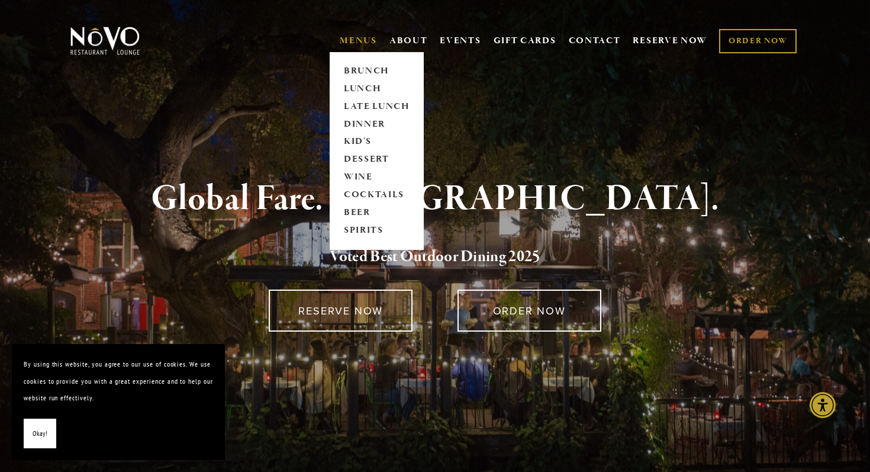
click at [357, 37] on link "MENUS" at bounding box center [358, 41] width 37 height 12
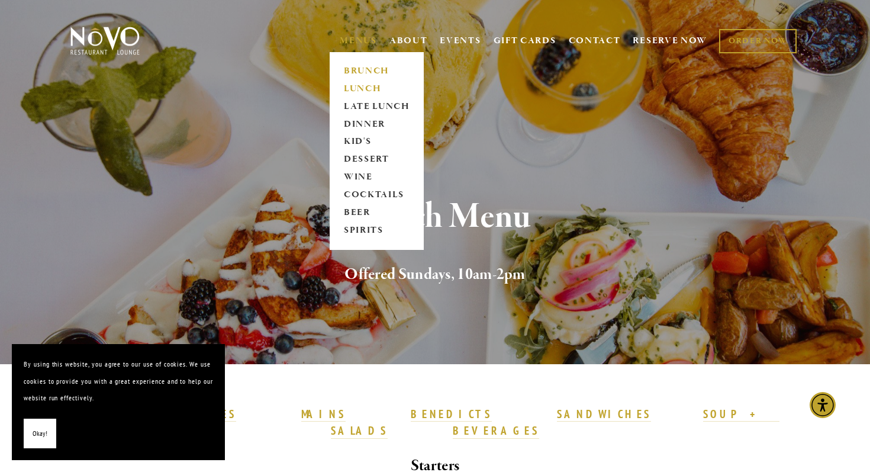
click at [359, 85] on link "LUNCH" at bounding box center [377, 89] width 74 height 18
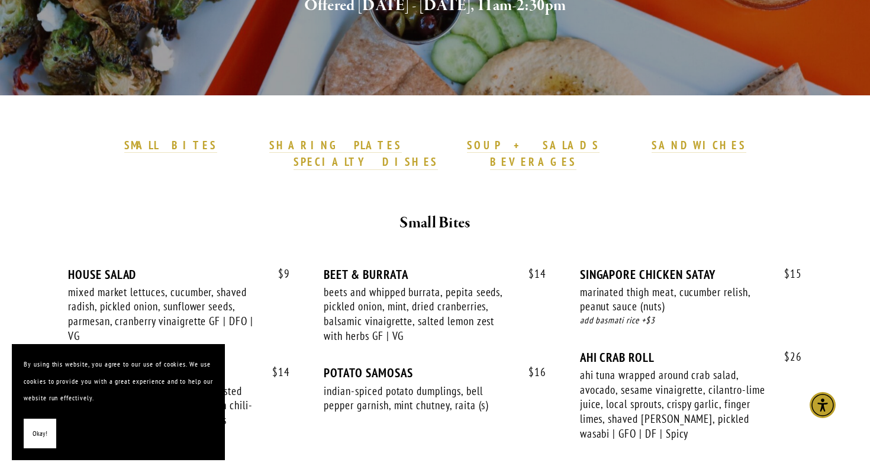
scroll to position [271, 0]
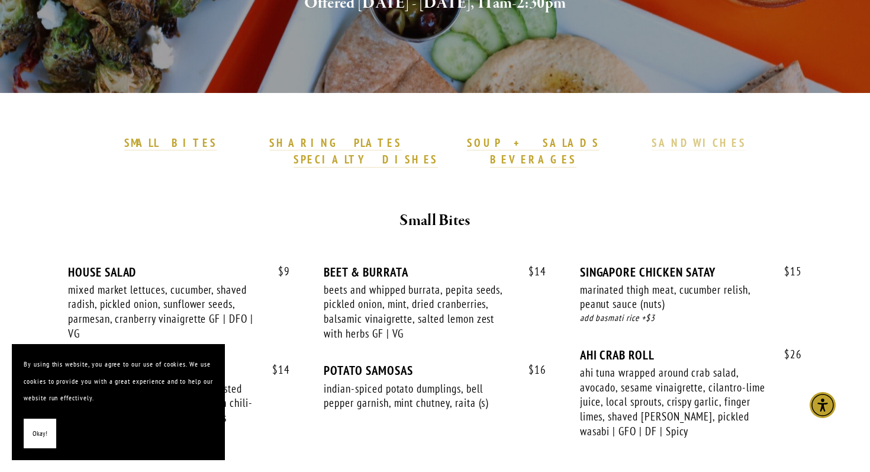
click at [651, 150] on link "SANDWICHES" at bounding box center [698, 143] width 95 height 15
